Goal: Information Seeking & Learning: Learn about a topic

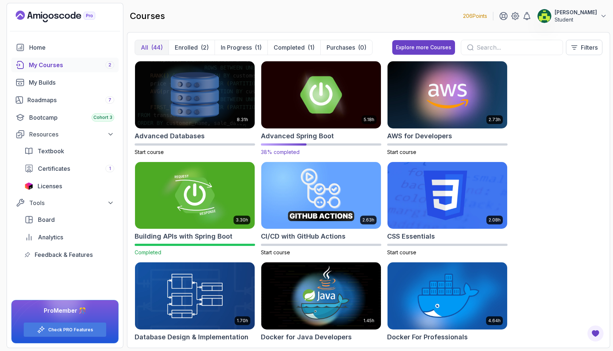
click at [324, 94] on img at bounding box center [320, 94] width 125 height 70
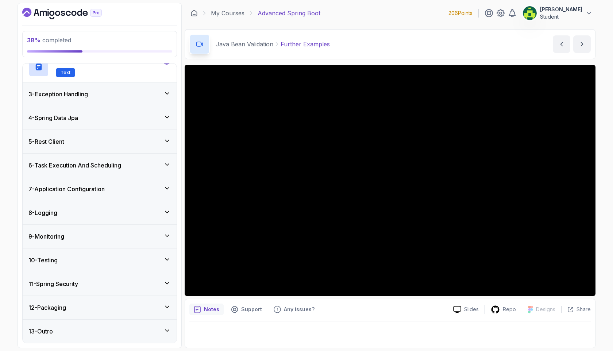
scroll to position [303, 0]
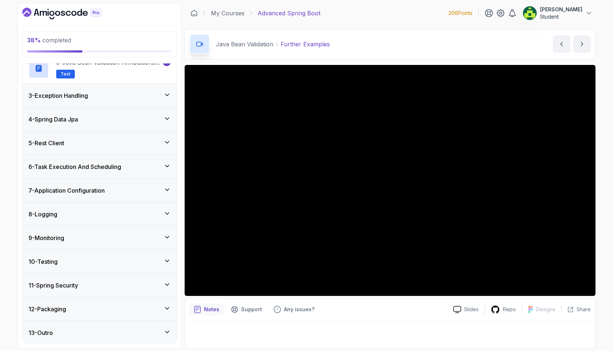
click at [128, 124] on div "4 - Spring Data Jpa" at bounding box center [100, 119] width 154 height 23
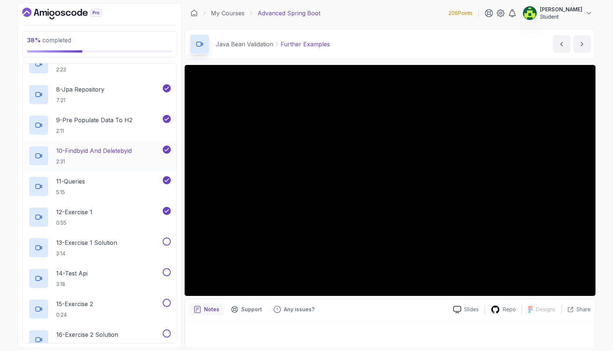
scroll to position [296, 0]
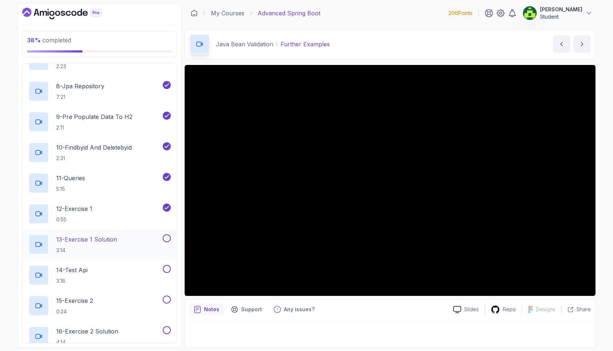
click at [137, 234] on div "13 - Exercise 1 Solution 3:14" at bounding box center [94, 244] width 133 height 20
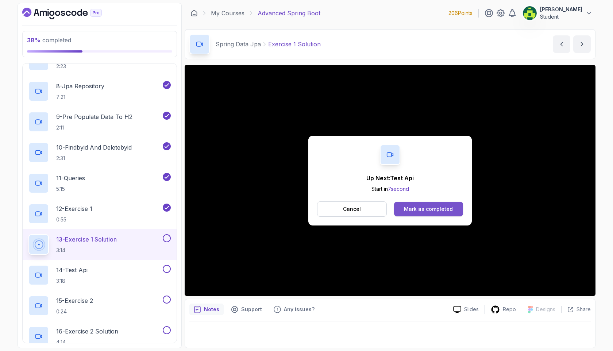
click at [436, 212] on div "Mark as completed" at bounding box center [428, 208] width 49 height 7
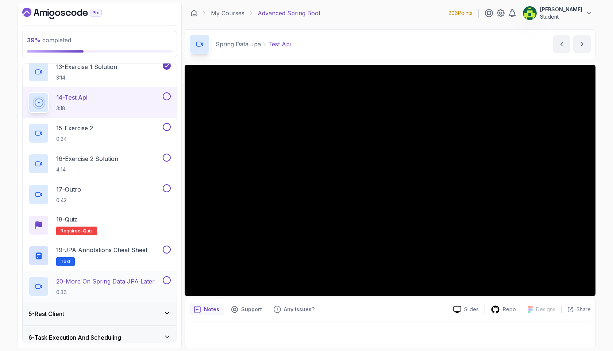
scroll to position [469, 0]
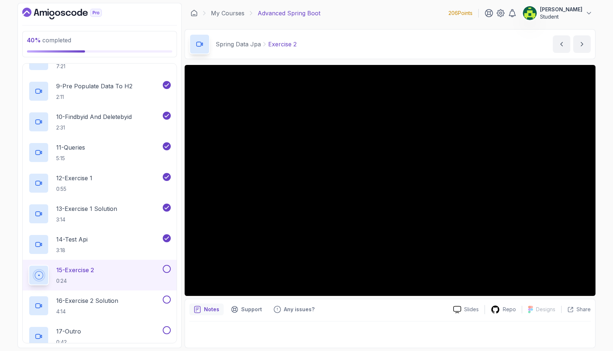
scroll to position [408, 0]
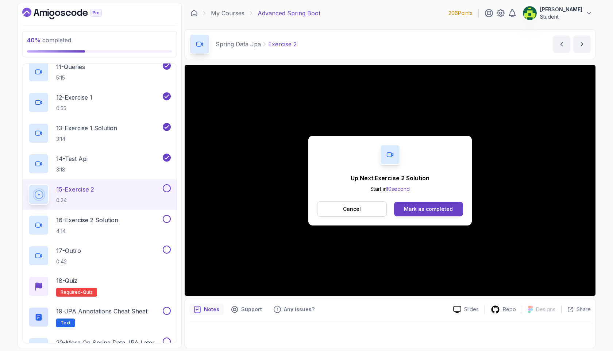
click at [346, 219] on div "Up Next: Exercise 2 Solution Start in 10 second Cancel Mark as completed" at bounding box center [389, 181] width 163 height 90
click at [403, 209] on button "Mark as completed" at bounding box center [428, 209] width 69 height 15
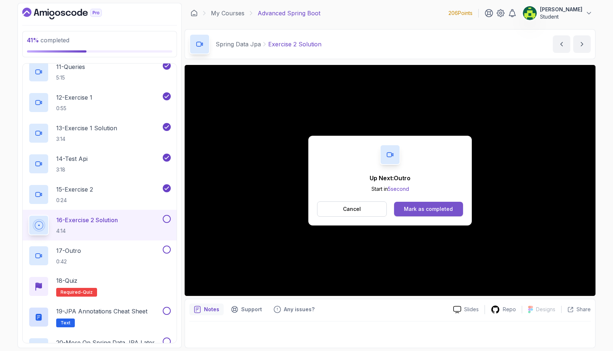
click at [439, 211] on div "Mark as completed" at bounding box center [428, 208] width 49 height 7
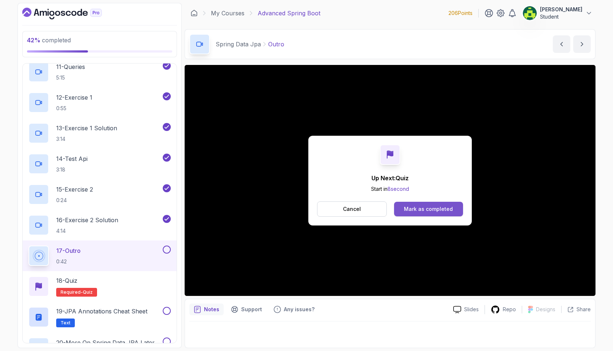
click at [413, 205] on div "Mark as completed" at bounding box center [428, 208] width 49 height 7
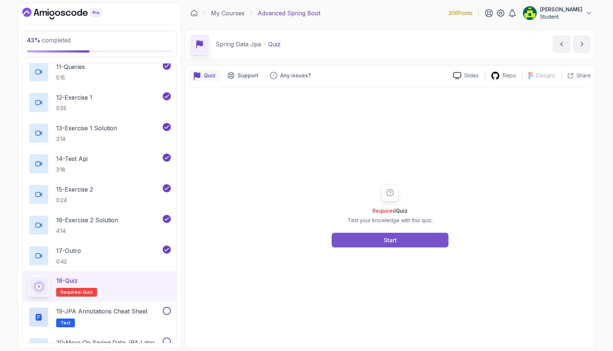
click at [384, 241] on div "Start" at bounding box center [390, 240] width 13 height 9
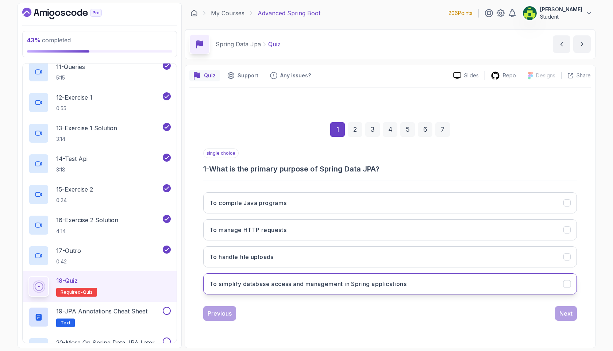
click at [369, 280] on h3 "To simplify database access and management in Spring applications" at bounding box center [307, 283] width 197 height 9
click at [559, 314] on div "Next" at bounding box center [565, 313] width 13 height 9
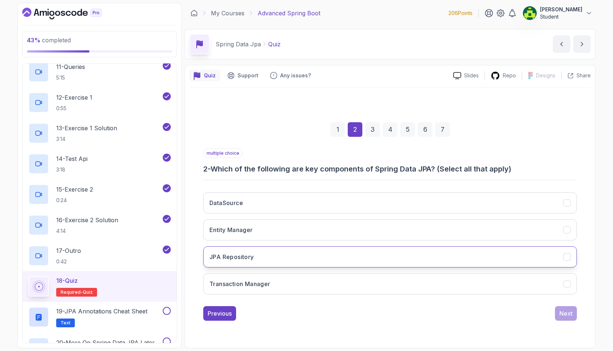
click at [276, 249] on button "JPA Repository" at bounding box center [389, 256] width 373 height 21
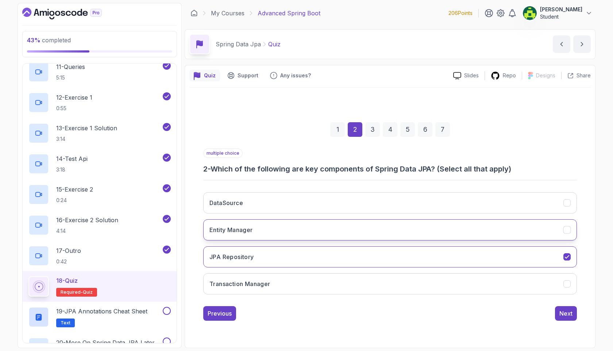
click at [331, 228] on button "Entity Manager" at bounding box center [389, 229] width 373 height 21
click at [329, 206] on button "DataSource" at bounding box center [389, 202] width 373 height 21
click at [568, 314] on div "Next" at bounding box center [565, 313] width 13 height 9
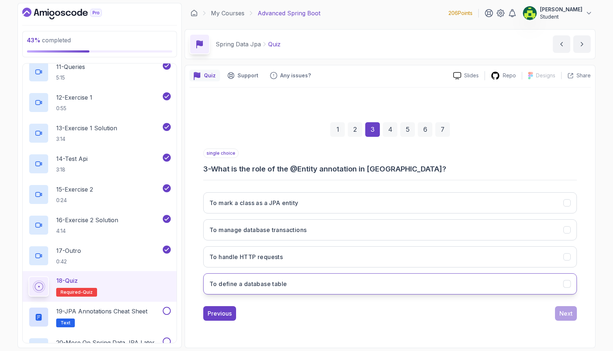
click at [298, 287] on button "To define a database table" at bounding box center [389, 283] width 373 height 21
click at [566, 315] on div "Next" at bounding box center [565, 313] width 13 height 9
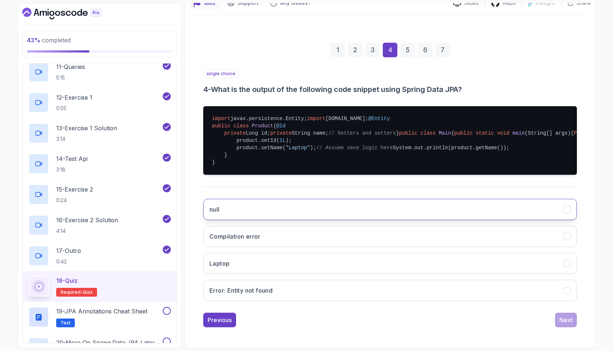
scroll to position [99, 0]
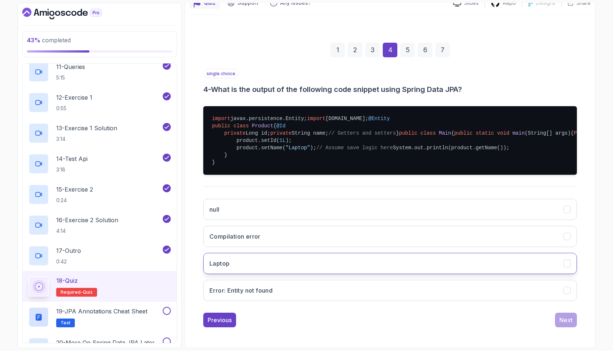
click at [303, 274] on button "Laptop" at bounding box center [389, 263] width 373 height 21
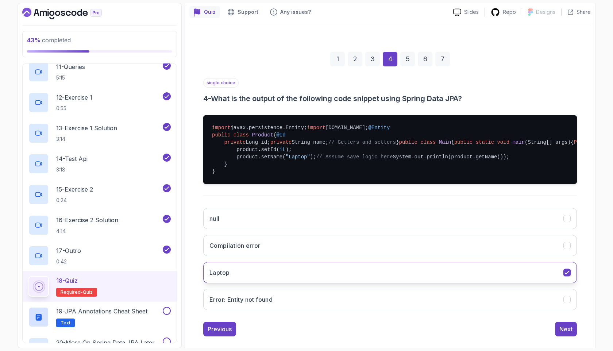
scroll to position [175, 0]
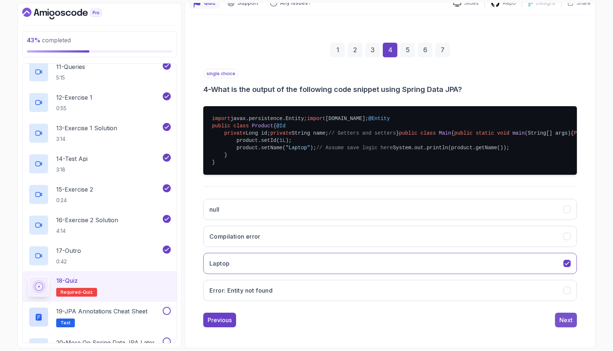
click at [562, 321] on div "Next" at bounding box center [565, 319] width 13 height 9
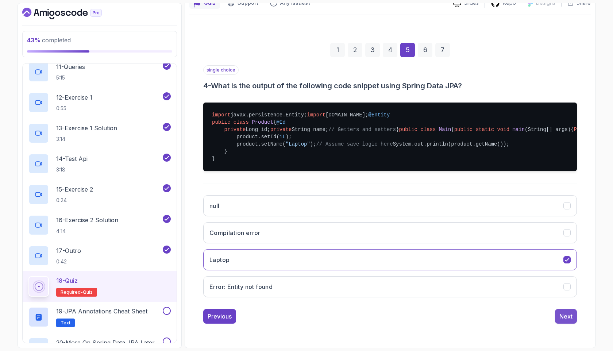
scroll to position [0, 0]
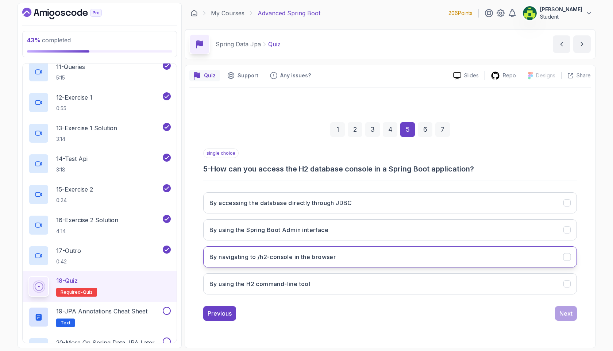
click at [353, 256] on button "By navigating to /h2-console in the browser" at bounding box center [389, 256] width 373 height 21
click at [564, 313] on div "Next" at bounding box center [565, 313] width 13 height 9
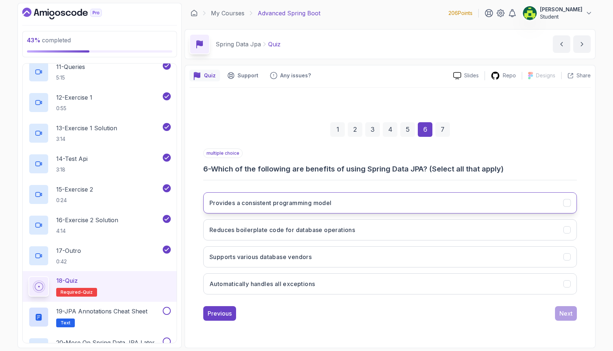
click at [411, 195] on button "Provides a consistent programming model" at bounding box center [389, 202] width 373 height 21
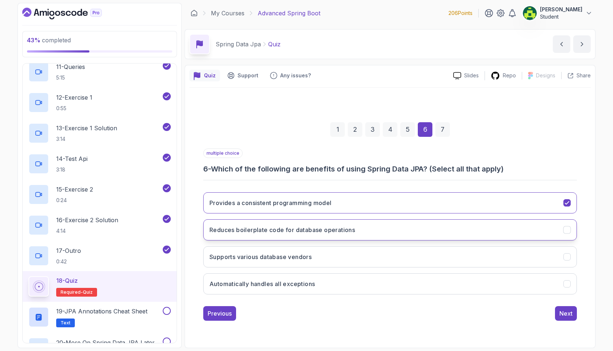
click at [409, 230] on button "Reduces boilerplate code for database operations" at bounding box center [389, 229] width 373 height 21
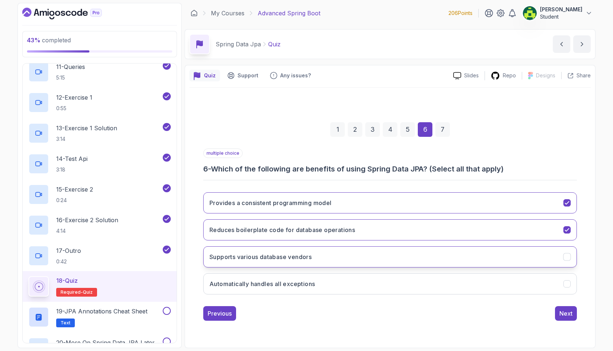
click at [396, 256] on button "Supports various database vendors" at bounding box center [389, 256] width 373 height 21
click at [571, 321] on div "1 2 3 4 5 6 7 multiple choice 6 - Which of the following are benefits of using …" at bounding box center [389, 216] width 401 height 222
click at [569, 316] on div "Next" at bounding box center [565, 313] width 13 height 9
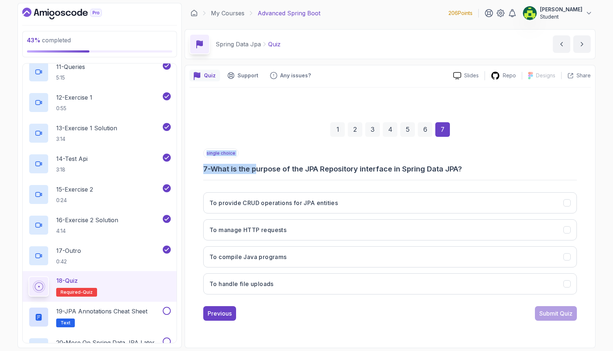
drag, startPoint x: 261, startPoint y: 170, endPoint x: 339, endPoint y: 175, distance: 77.4
click at [339, 175] on div "single choice 7 - What is the purpose of the JPA Repository interface in Spring…" at bounding box center [389, 224] width 373 height 152
click at [324, 183] on div "single choice 7 - What is the purpose of the JPA Repository interface in Spring…" at bounding box center [389, 224] width 373 height 152
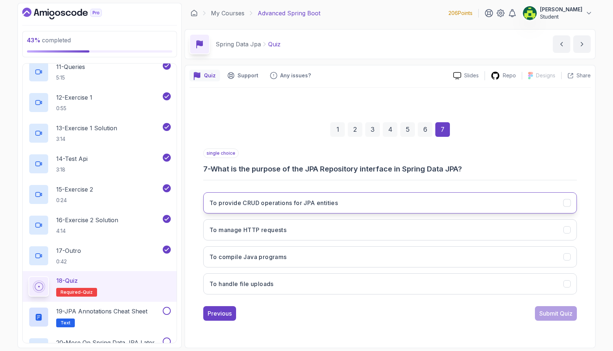
click at [311, 206] on h3 "To provide CRUD operations for JPA entities" at bounding box center [273, 202] width 128 height 9
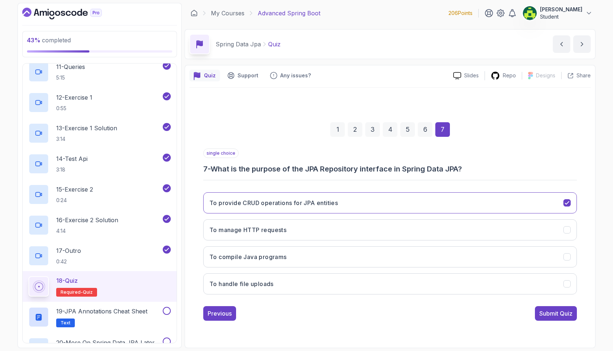
click at [553, 324] on div "1 2 3 4 5 6 7 single choice 7 - What is the purpose of the JPA Repository inter…" at bounding box center [389, 216] width 401 height 222
click at [553, 309] on div "Submit Quiz" at bounding box center [555, 313] width 33 height 9
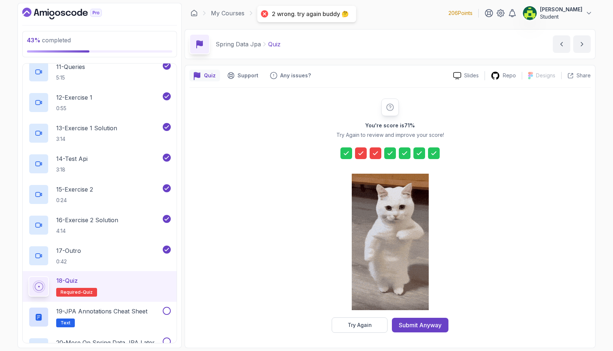
click at [365, 152] on div at bounding box center [361, 153] width 12 height 12
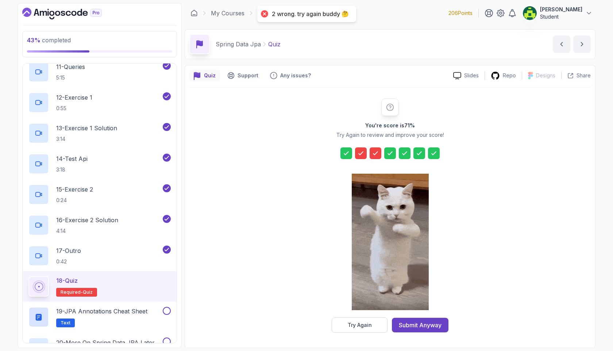
click at [359, 152] on icon at bounding box center [360, 152] width 7 height 7
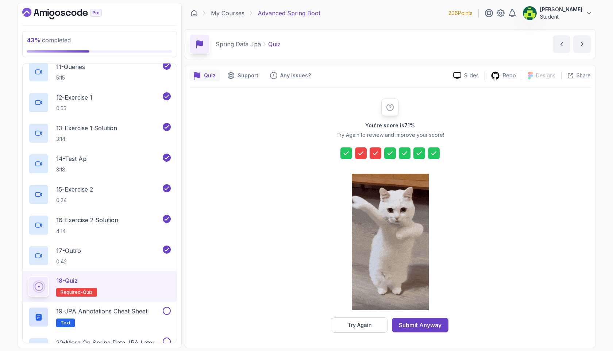
click at [365, 314] on div at bounding box center [389, 242] width 77 height 149
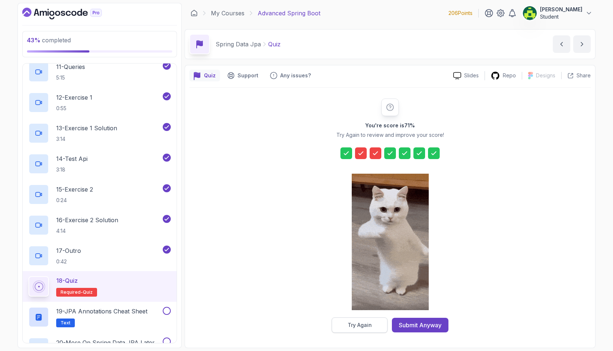
click at [361, 324] on div "Try Again" at bounding box center [359, 324] width 24 height 7
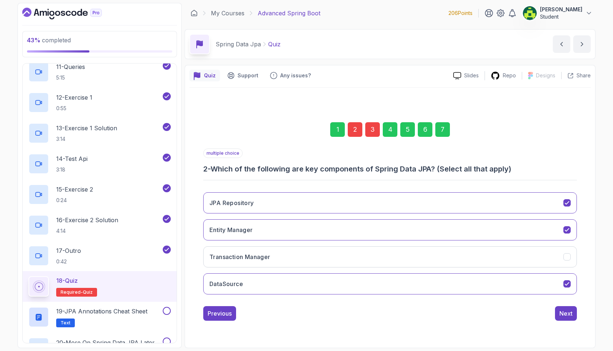
click at [355, 136] on div "1 2 3 4 5 6 7" at bounding box center [389, 129] width 373 height 38
click at [354, 131] on div "2" at bounding box center [354, 129] width 15 height 15
click at [324, 269] on div "JPA Repository Entity Manager Transaction Manager DataSource" at bounding box center [389, 243] width 373 height 114
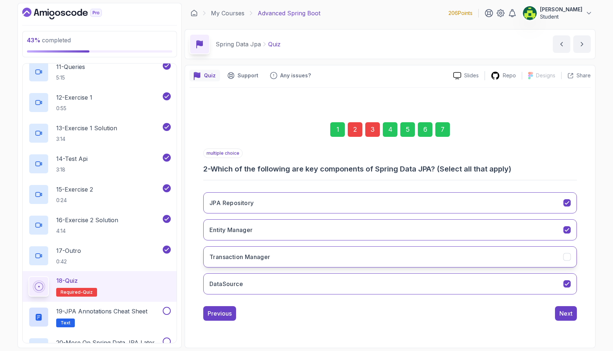
click at [327, 256] on button "Transaction Manager" at bounding box center [389, 256] width 373 height 21
click at [564, 311] on div "Next" at bounding box center [565, 313] width 13 height 9
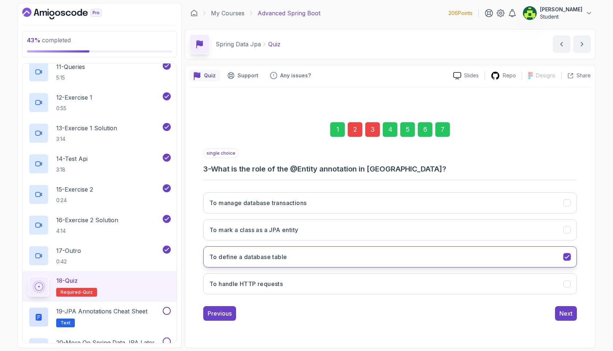
click at [366, 254] on button "To define a database table" at bounding box center [389, 256] width 373 height 21
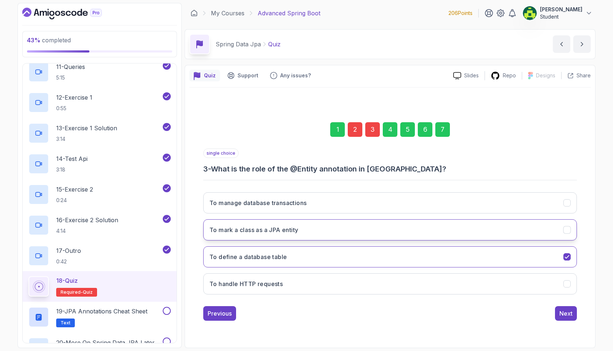
click at [368, 229] on button "To mark a class as a JPA entity" at bounding box center [389, 229] width 373 height 21
click at [566, 315] on div "Next" at bounding box center [565, 313] width 13 height 9
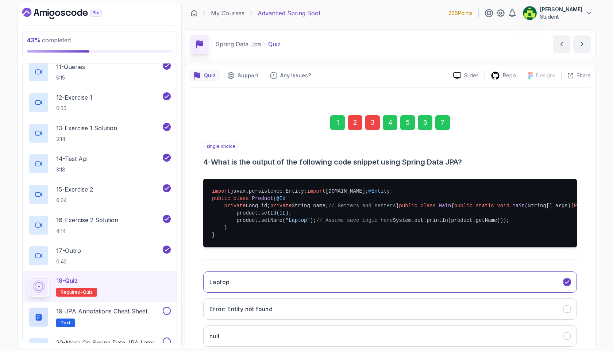
click at [444, 128] on div "7" at bounding box center [442, 122] width 15 height 15
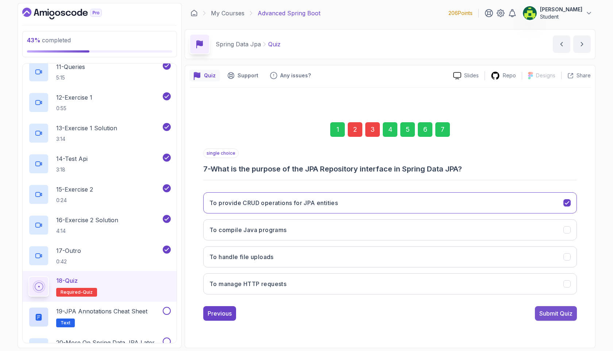
click at [567, 317] on div "Submit Quiz" at bounding box center [555, 313] width 33 height 9
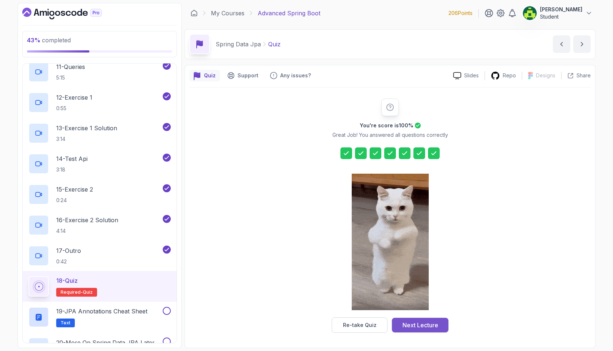
click at [410, 325] on div "Next Lecture" at bounding box center [420, 324] width 36 height 9
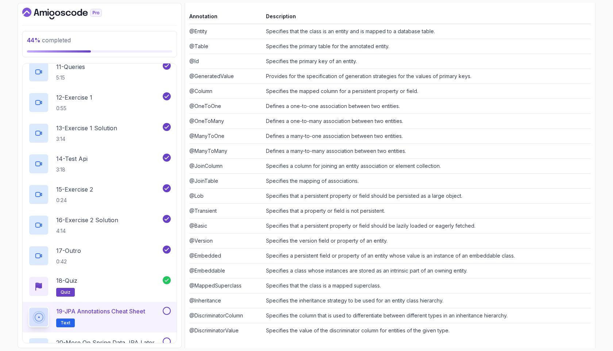
scroll to position [133, 0]
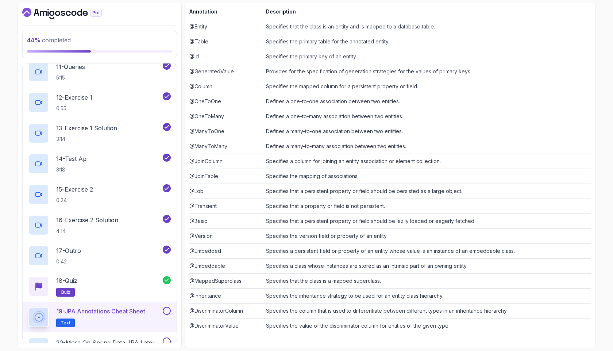
click at [169, 312] on button at bounding box center [167, 311] width 8 height 8
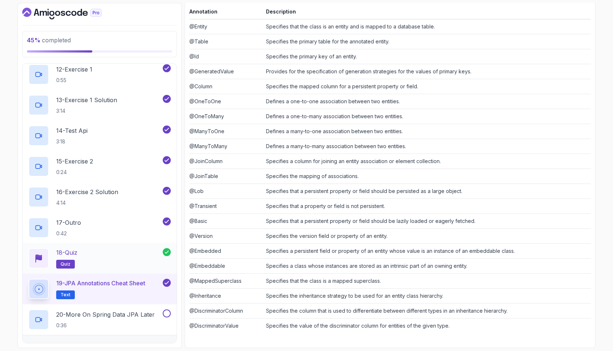
scroll to position [476, 0]
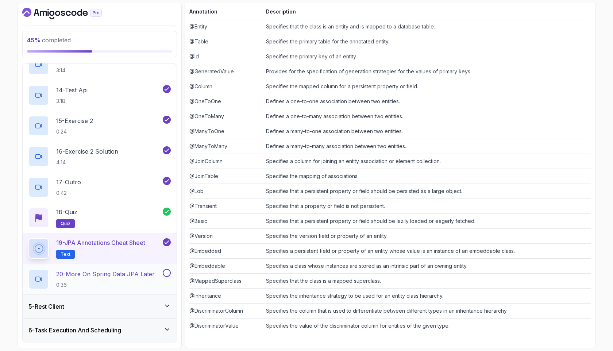
click at [154, 278] on p "20 - More On Spring Data JPA Later" at bounding box center [105, 273] width 98 height 9
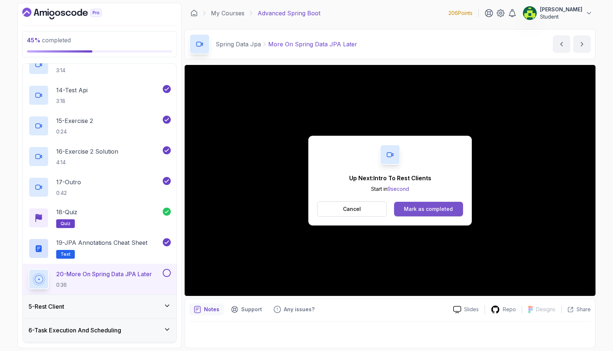
click at [415, 209] on div "Mark as completed" at bounding box center [428, 208] width 49 height 7
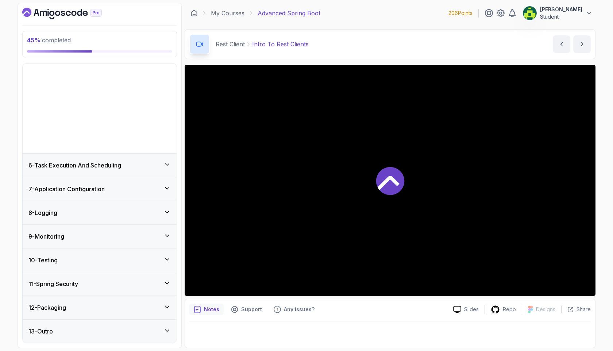
scroll to position [29, 0]
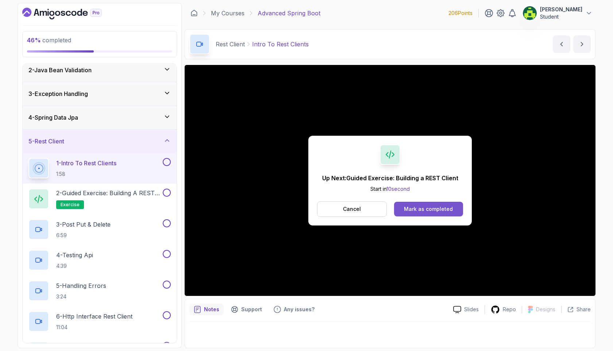
click at [422, 209] on div "Mark as completed" at bounding box center [428, 208] width 49 height 7
